Goal: Information Seeking & Learning: Learn about a topic

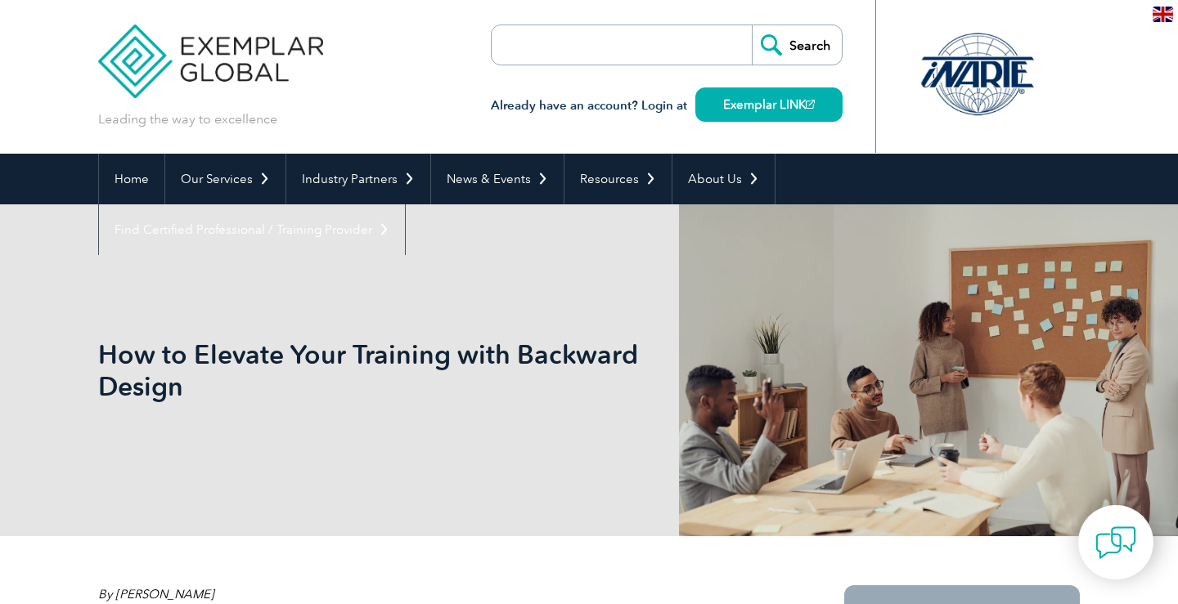
click at [428, 126] on div "Leading the way to excellence Search" at bounding box center [588, 77] width 981 height 154
